Goal: Entertainment & Leisure: Browse casually

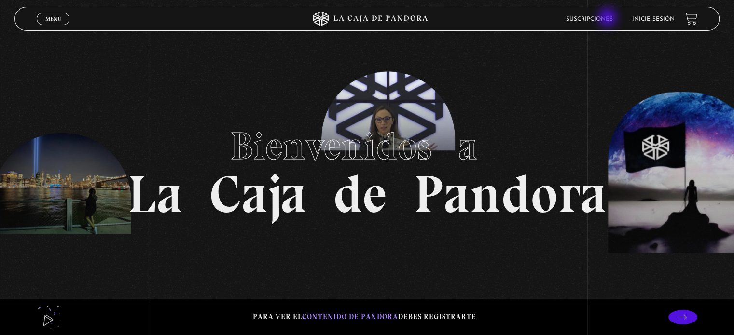
click at [609, 18] on link "Suscripciones" at bounding box center [589, 19] width 47 height 6
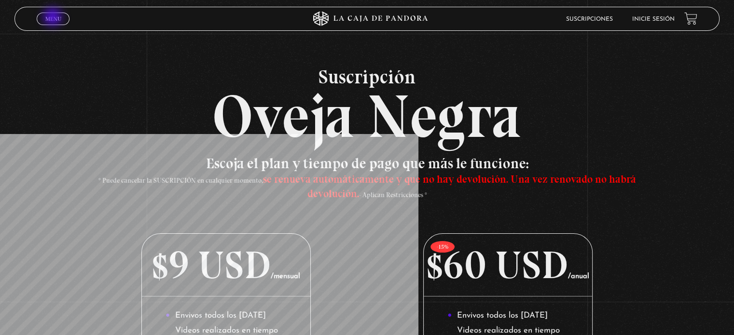
click at [54, 18] on span "Menu" at bounding box center [53, 19] width 16 height 6
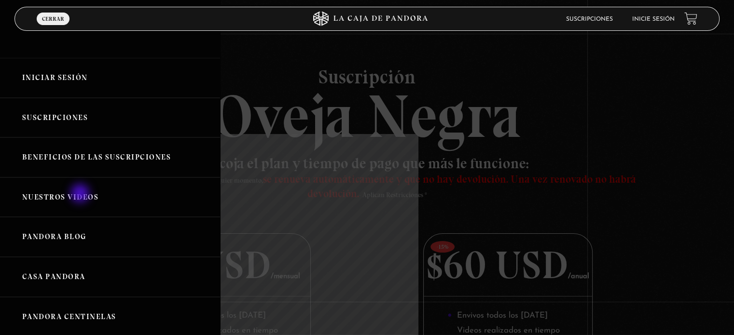
click at [81, 195] on link "Nuestros Videos" at bounding box center [110, 198] width 220 height 40
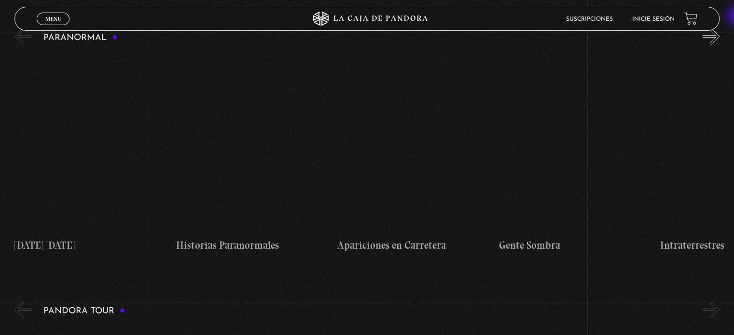
scroll to position [474, 0]
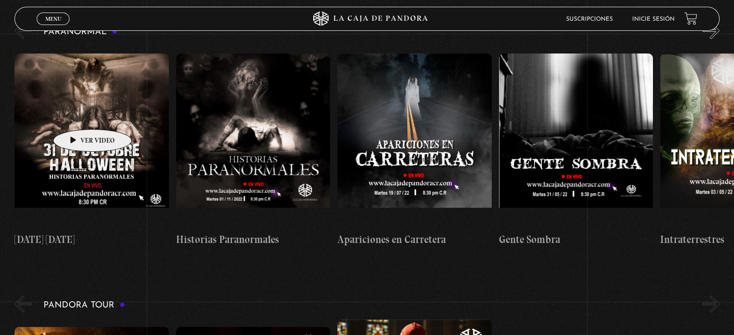
click at [77, 115] on figure at bounding box center [91, 141] width 154 height 174
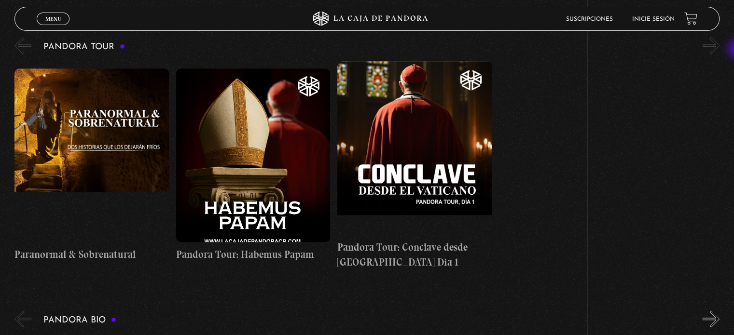
scroll to position [739, 0]
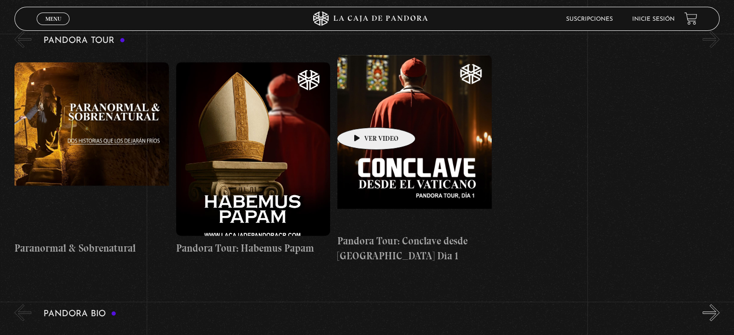
click at [361, 113] on figure at bounding box center [414, 142] width 154 height 174
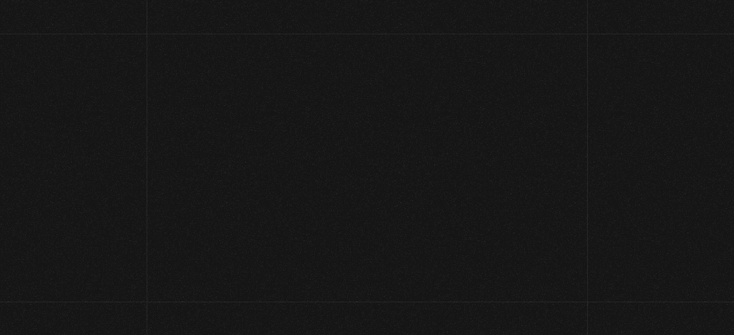
scroll to position [739, 0]
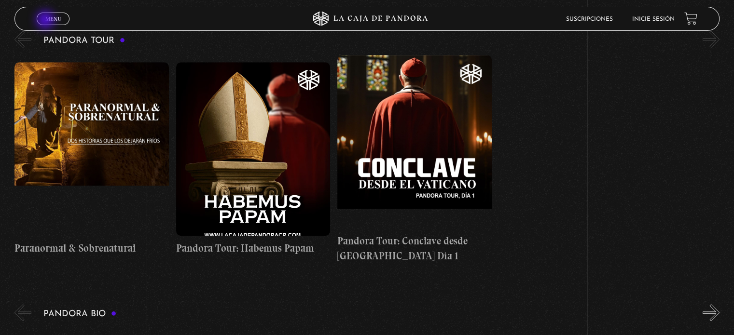
click at [46, 21] on span "Menu" at bounding box center [53, 19] width 16 height 6
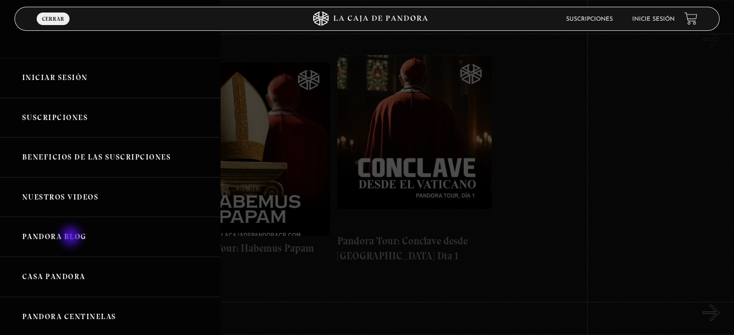
click at [72, 237] on link "Pandora Blog" at bounding box center [110, 237] width 220 height 40
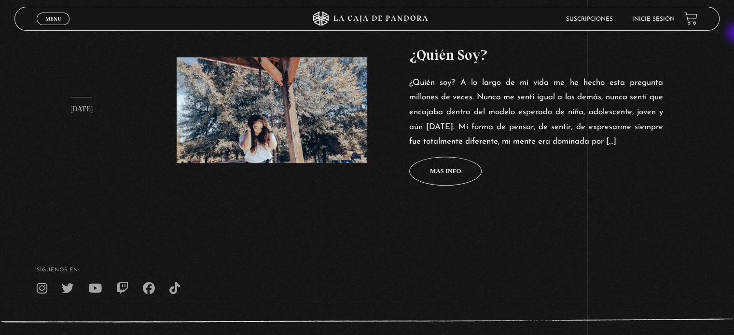
scroll to position [409, 0]
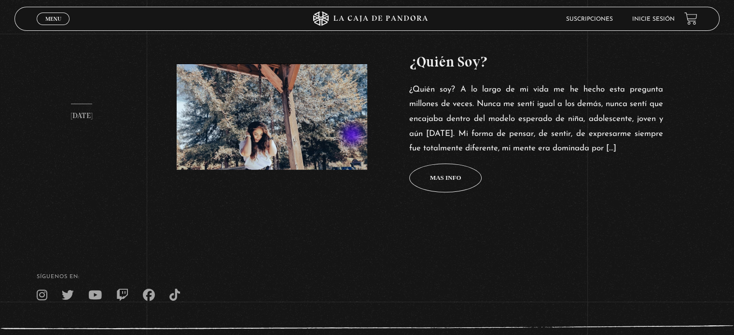
click at [353, 136] on figure at bounding box center [272, 117] width 190 height 106
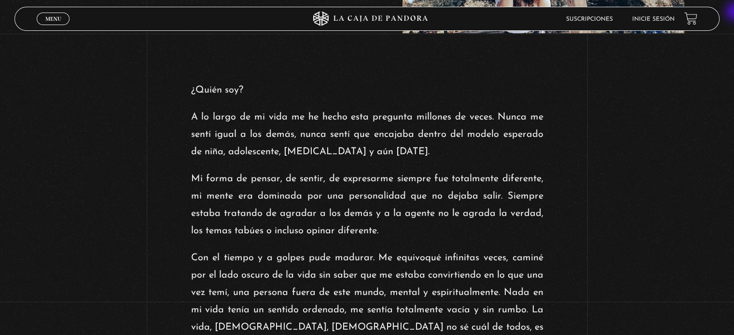
scroll to position [129, 0]
